Goal: Information Seeking & Learning: Understand process/instructions

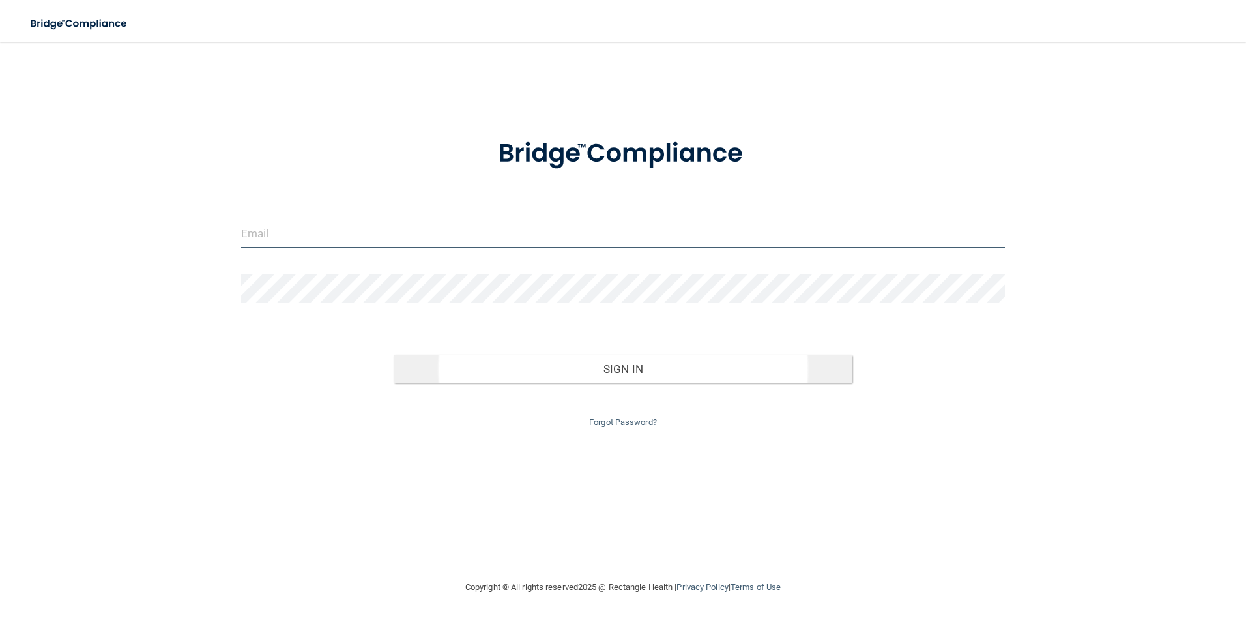
type input "[EMAIL_ADDRESS][DOMAIN_NAME]"
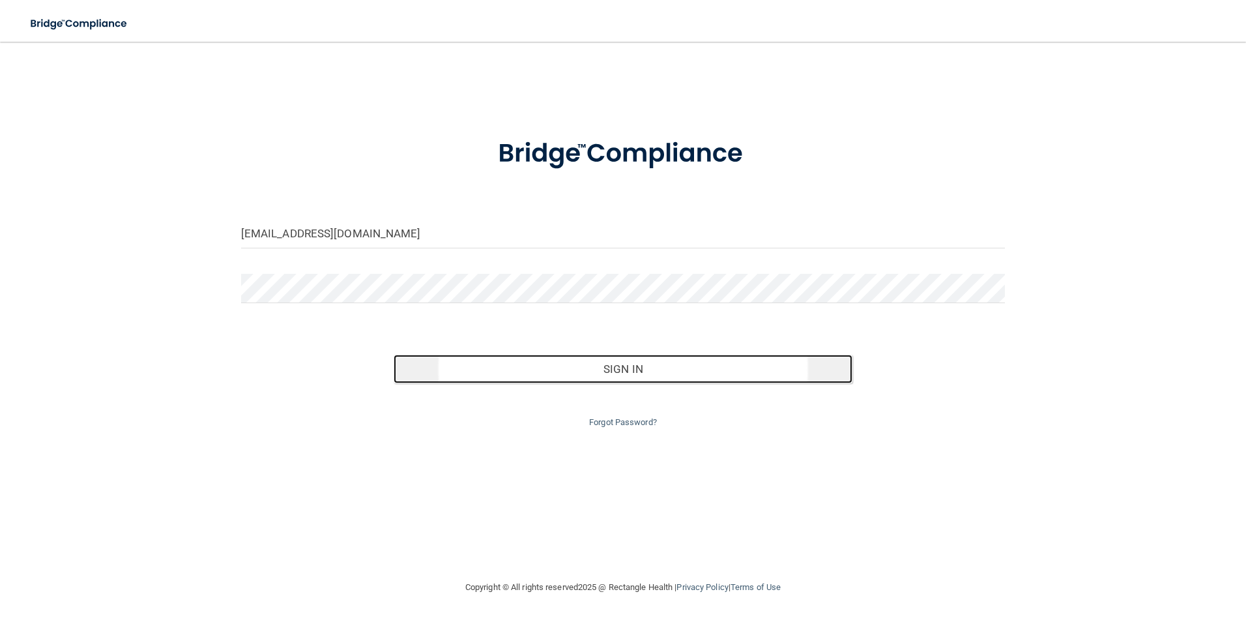
click at [681, 373] on button "Sign In" at bounding box center [623, 369] width 459 height 29
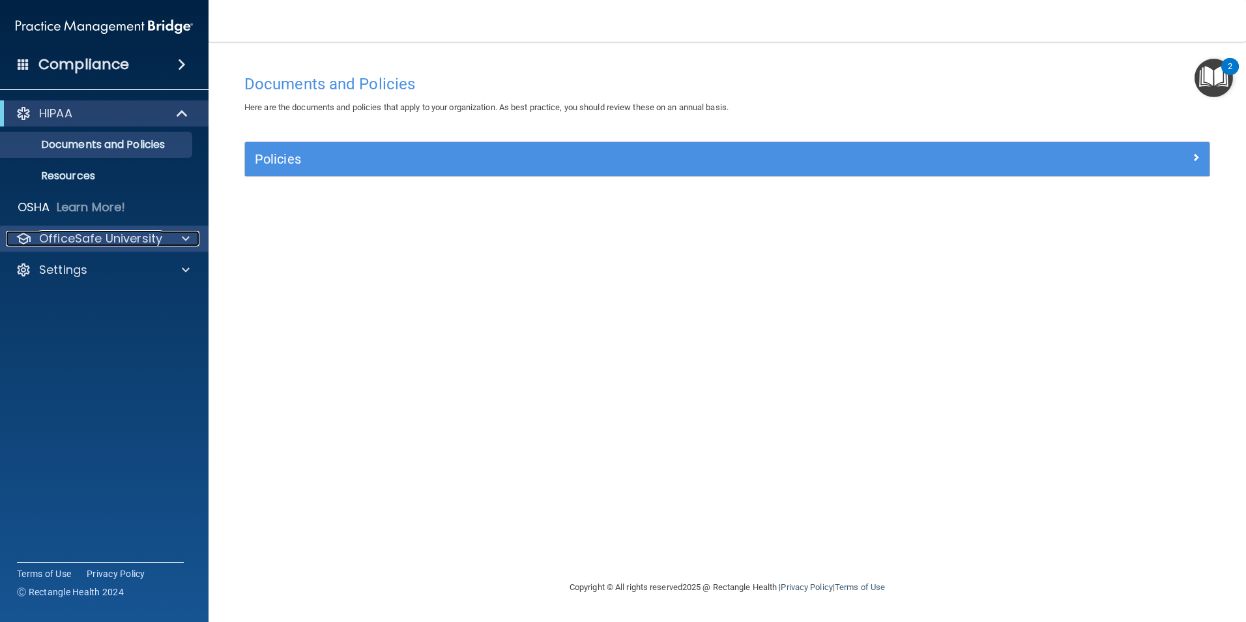
click at [98, 233] on p "OfficeSafe University" at bounding box center [100, 239] width 123 height 16
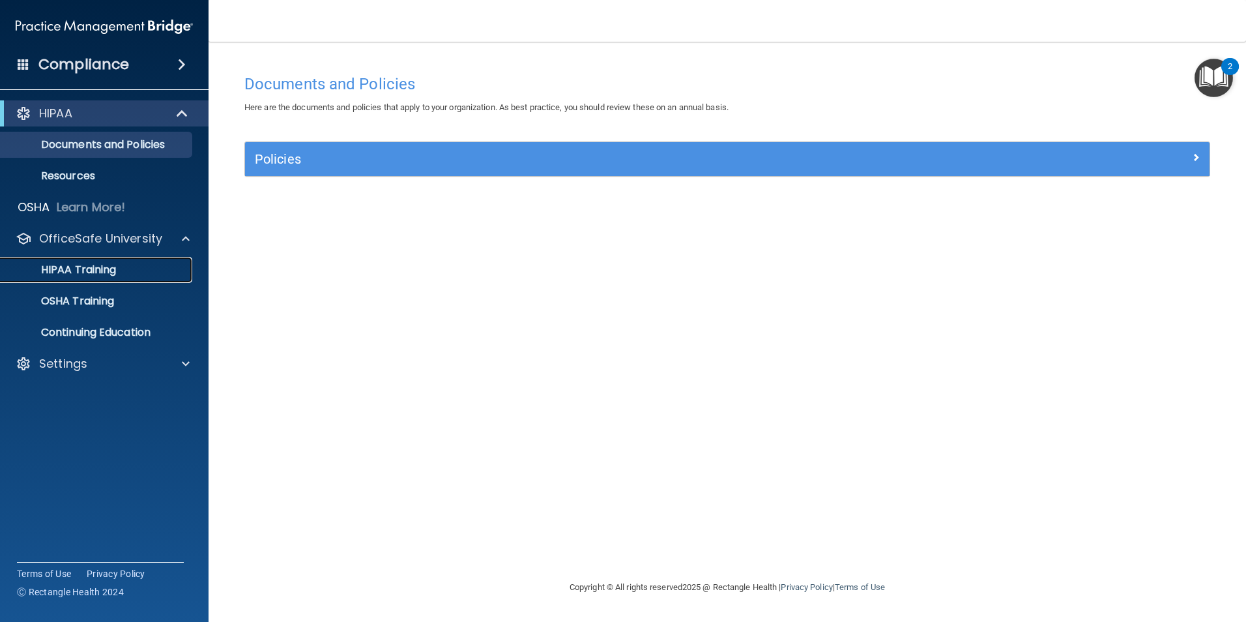
click at [87, 271] on p "HIPAA Training" at bounding box center [62, 269] width 108 height 13
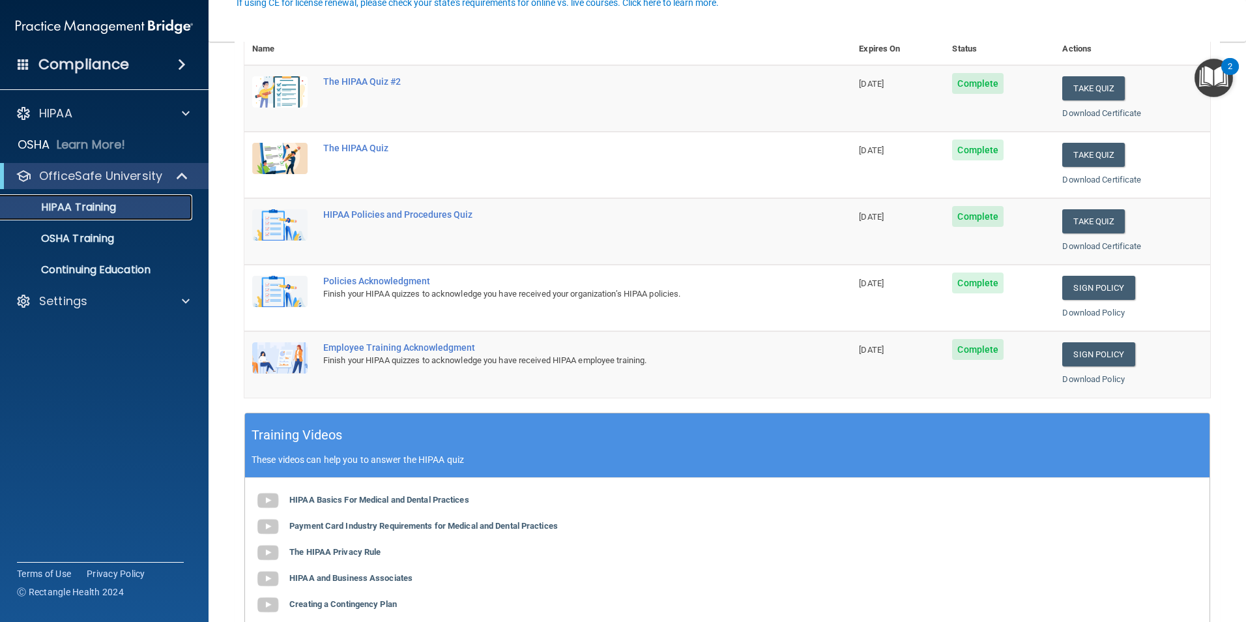
scroll to position [196, 0]
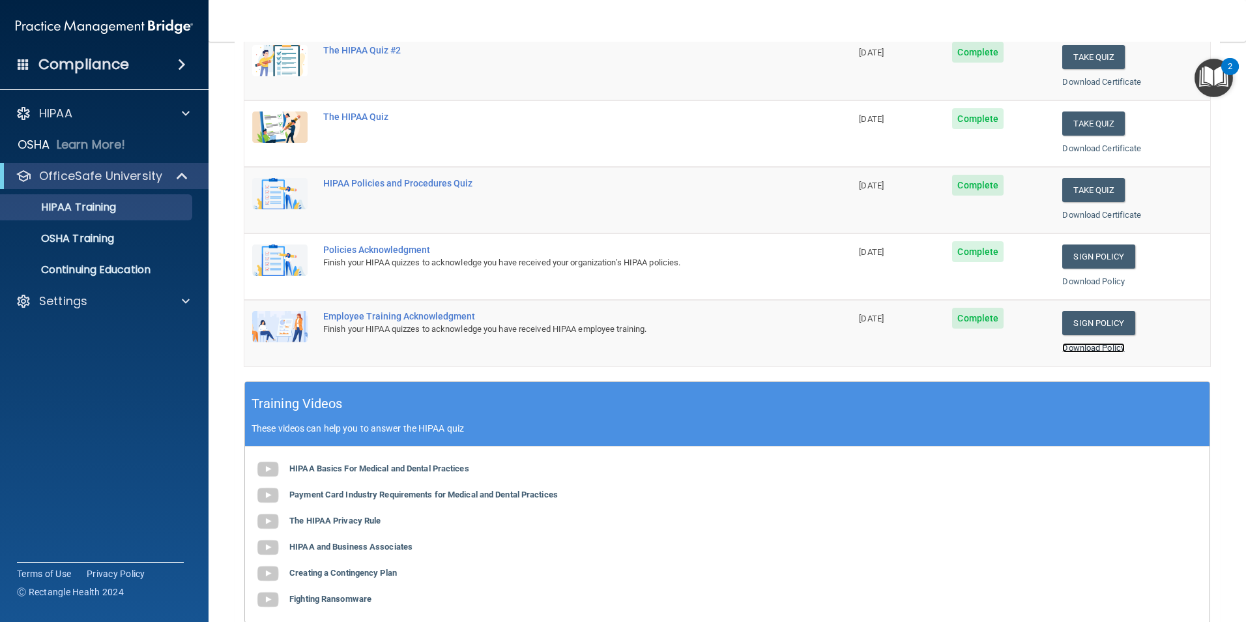
click at [1074, 346] on link "Download Policy" at bounding box center [1094, 348] width 63 height 10
click at [1107, 282] on link "Download Policy" at bounding box center [1094, 281] width 63 height 10
click at [1082, 214] on link "Download Certificate" at bounding box center [1102, 215] width 79 height 10
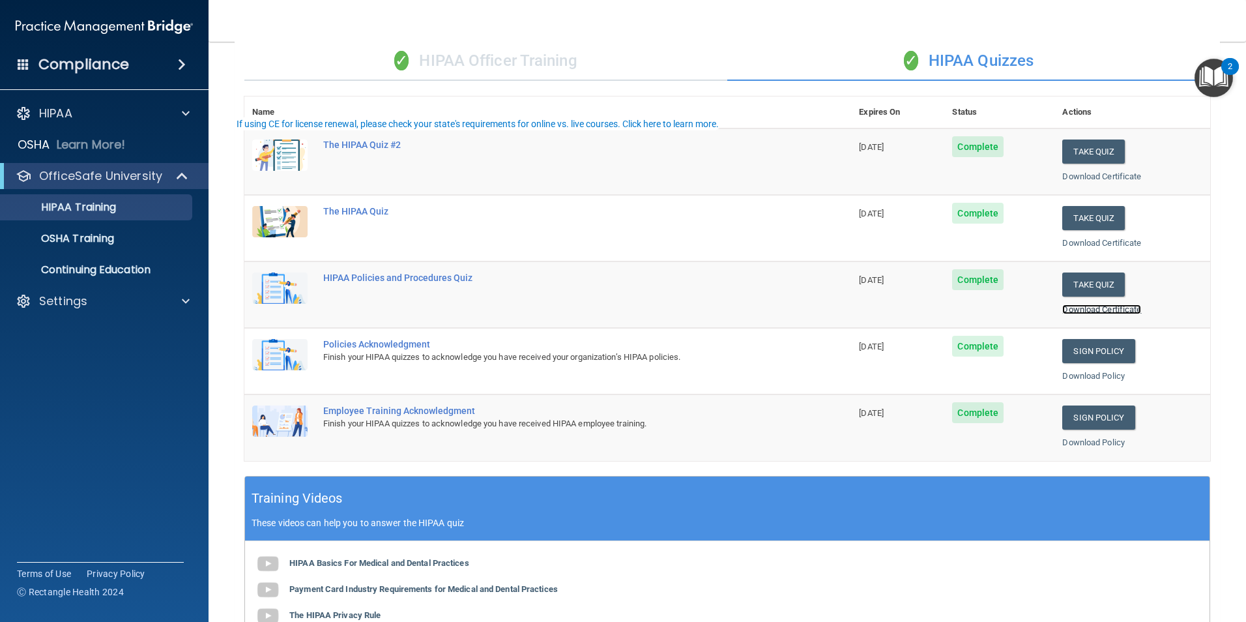
scroll to position [0, 0]
